Goal: Task Accomplishment & Management: Manage account settings

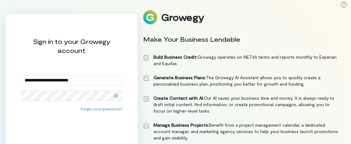
drag, startPoint x: 346, startPoint y: 64, endPoint x: 350, endPoint y: 103, distance: 39.9
click at [350, 103] on div "**********" at bounding box center [175, 72] width 351 height 144
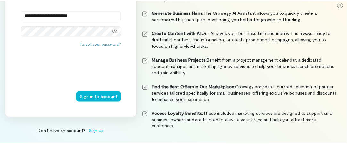
scroll to position [66, 0]
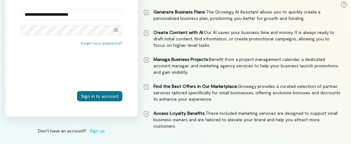
click at [103, 95] on button "Sign in to account" at bounding box center [99, 96] width 45 height 10
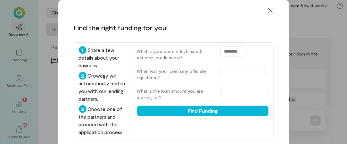
scroll to position [21, 0]
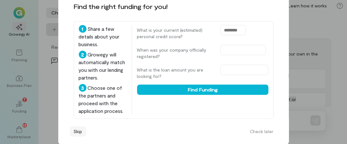
click at [78, 132] on button "Skip" at bounding box center [78, 131] width 16 height 10
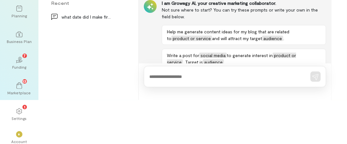
scroll to position [49, 0]
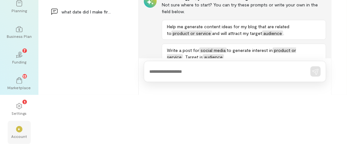
click at [19, 125] on div "*" at bounding box center [19, 129] width 14 height 10
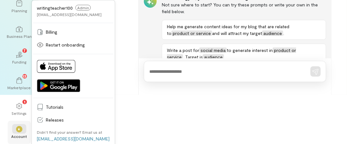
click at [19, 125] on div "*" at bounding box center [19, 129] width 14 height 10
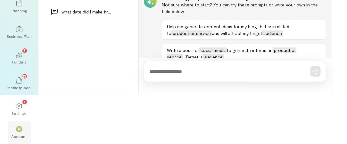
click at [19, 125] on div "*" at bounding box center [19, 129] width 14 height 10
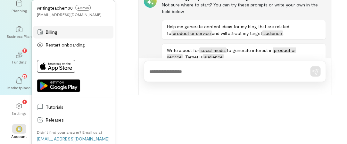
click at [55, 31] on span "Billing" at bounding box center [78, 32] width 64 height 6
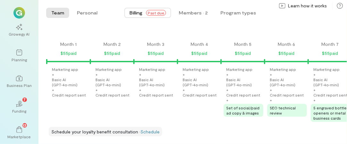
click at [153, 12] on span "Past due" at bounding box center [156, 13] width 20 height 6
click at [139, 11] on span "Billing" at bounding box center [135, 13] width 13 height 6
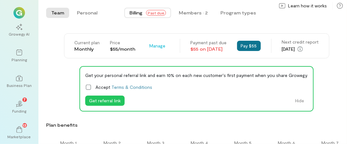
click at [252, 46] on button "Pay $55" at bounding box center [249, 46] width 24 height 10
